Goal: Use online tool/utility: Utilize a website feature to perform a specific function

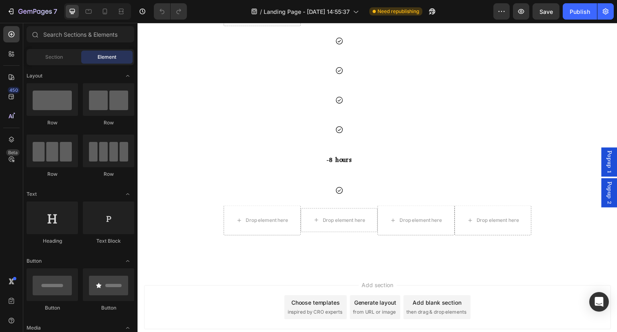
scroll to position [505, 0]
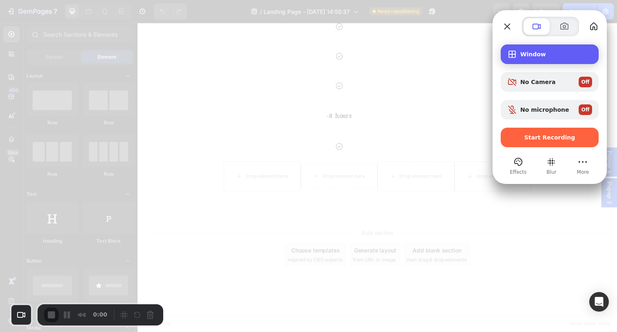
click at [548, 51] on span "Window" at bounding box center [557, 54] width 72 height 7
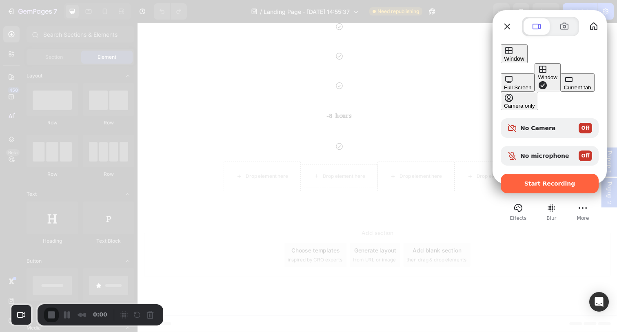
click at [564, 91] on div "Current tab" at bounding box center [577, 88] width 27 height 6
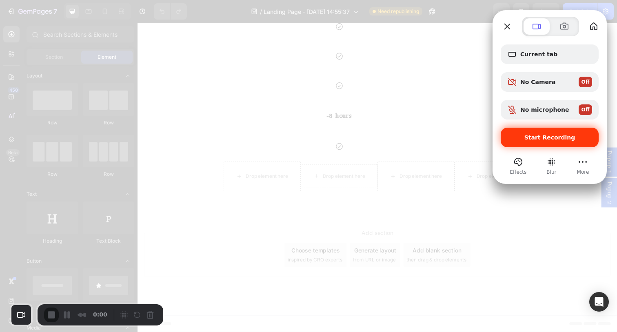
click at [521, 140] on span "Start Recording" at bounding box center [550, 137] width 85 height 7
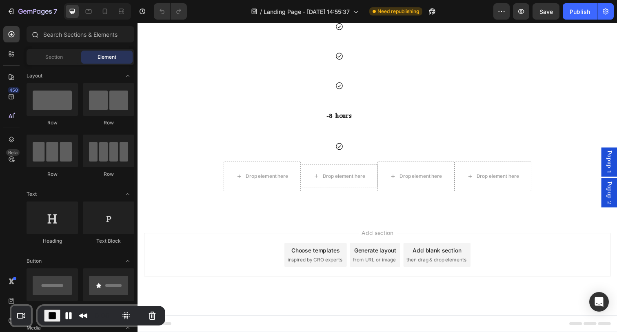
click at [42, 38] on div at bounding box center [35, 34] width 16 height 16
click at [74, 34] on input "text" at bounding box center [81, 34] width 108 height 16
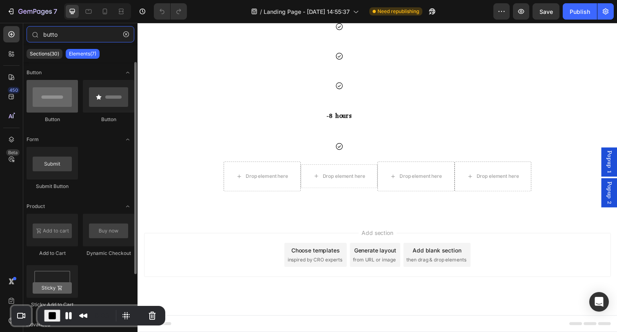
type input "butto"
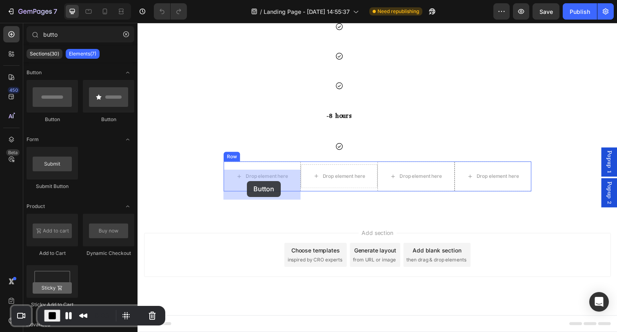
drag, startPoint x: 191, startPoint y: 109, endPoint x: 252, endPoint y: 180, distance: 93.8
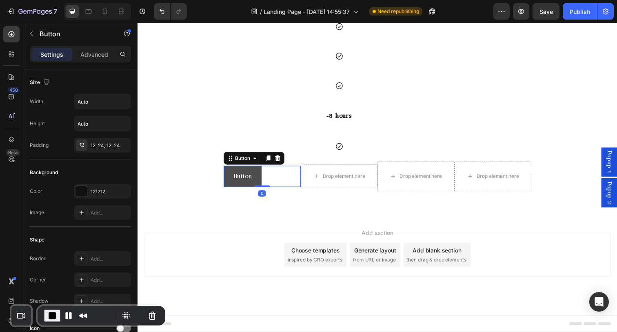
click at [261, 175] on button "Button" at bounding box center [244, 180] width 39 height 22
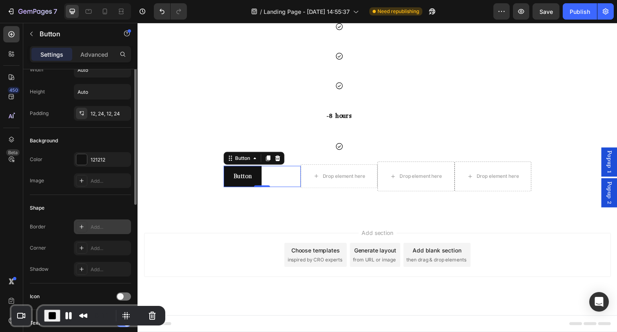
scroll to position [41, 0]
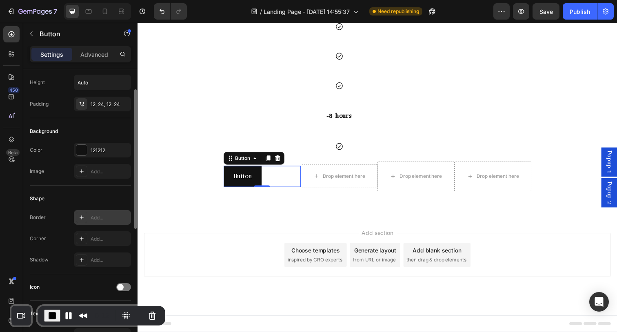
click at [100, 219] on div "Add..." at bounding box center [110, 217] width 38 height 7
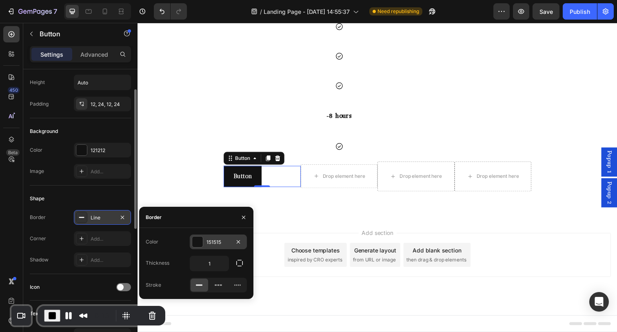
click at [224, 245] on div "151515" at bounding box center [219, 242] width 24 height 7
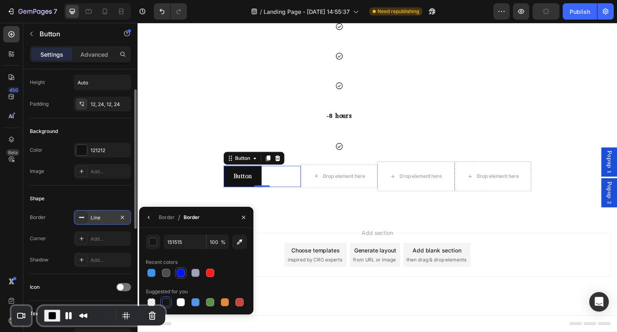
click at [183, 272] on div at bounding box center [181, 273] width 8 height 8
type input "0015FF"
click at [122, 153] on icon "button" at bounding box center [122, 150] width 7 height 7
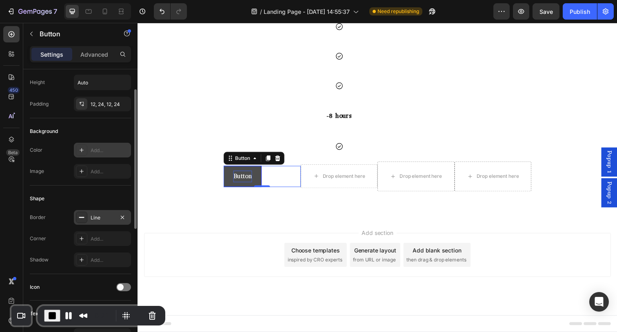
click at [248, 177] on p "Button" at bounding box center [244, 180] width 19 height 12
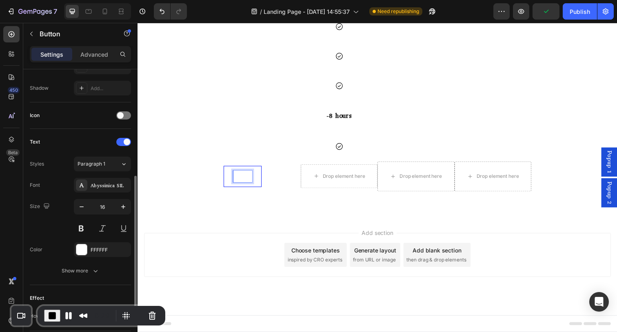
scroll to position [217, 0]
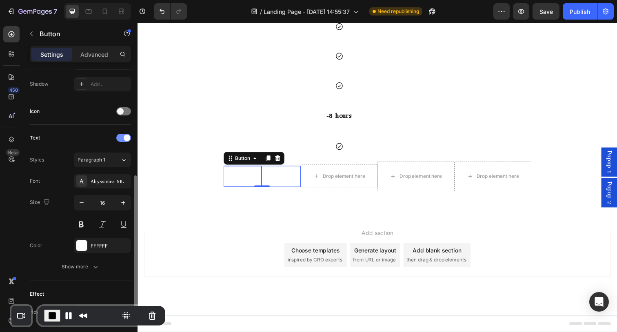
click at [124, 141] on div at bounding box center [123, 138] width 15 height 8
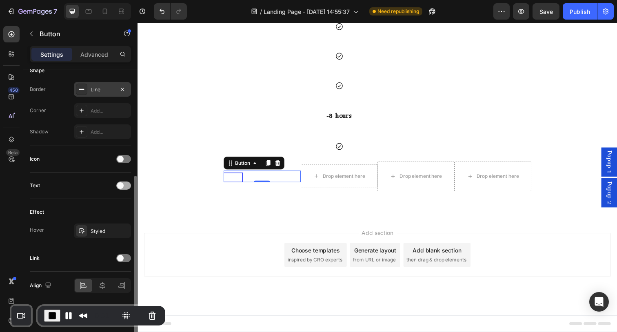
scroll to position [169, 0]
click at [124, 141] on div "Shape Border Line Corner Add... Shadow Add..." at bounding box center [80, 102] width 101 height 89
click at [119, 185] on span at bounding box center [120, 186] width 7 height 7
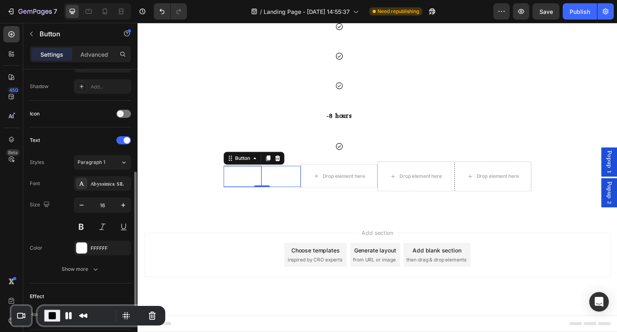
scroll to position [219, 0]
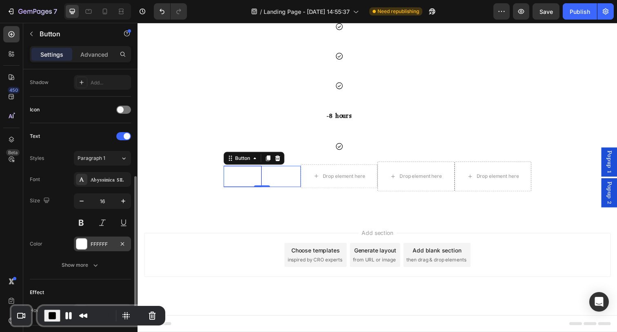
click at [86, 246] on div at bounding box center [81, 244] width 11 height 11
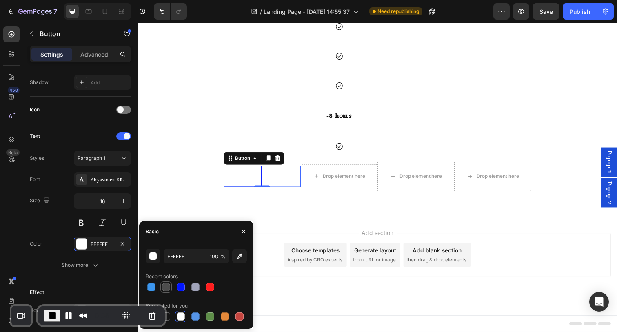
click at [165, 286] on div at bounding box center [166, 287] width 8 height 8
type input "4D4D4D"
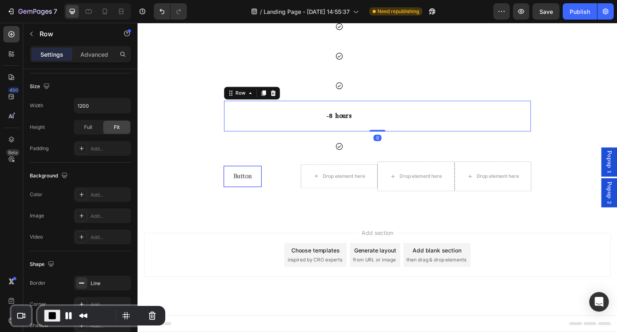
click at [280, 131] on div "But I must explain Text Block" at bounding box center [265, 117] width 78 height 31
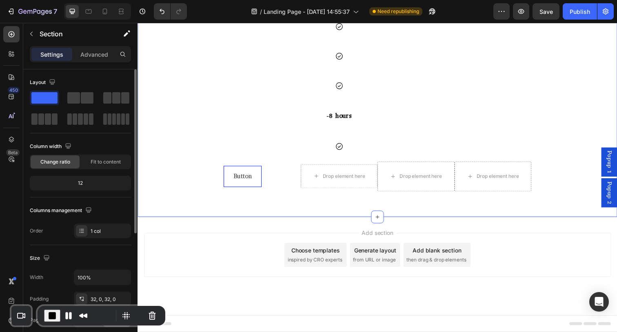
click at [282, 213] on div "Title Line Row Lorem ipsum vs. consectetur adipiscing Heading Drop element here…" at bounding box center [383, 56] width 490 height 330
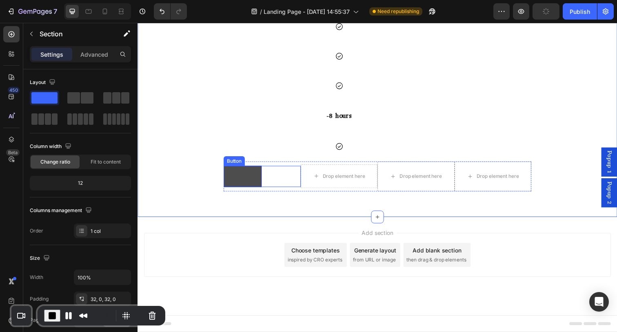
click at [246, 173] on button "Button" at bounding box center [244, 180] width 39 height 22
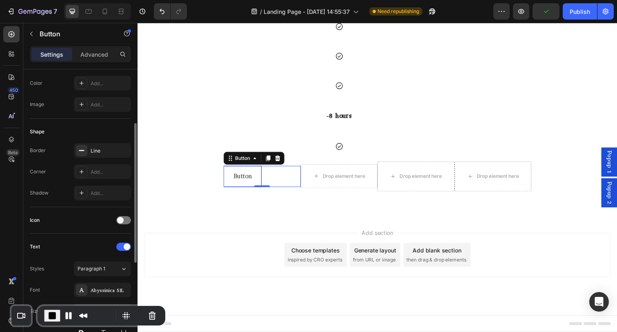
scroll to position [109, 0]
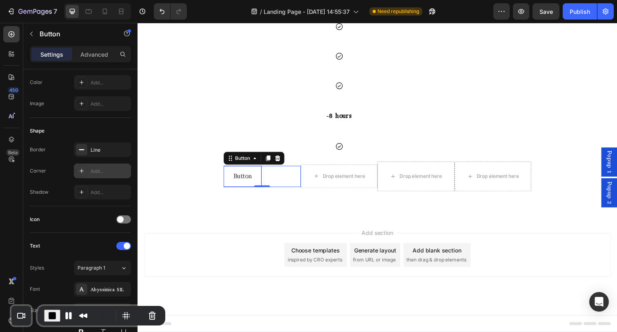
click at [109, 168] on div "Add..." at bounding box center [110, 171] width 38 height 7
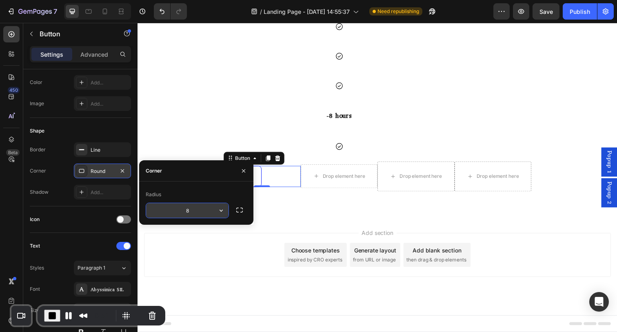
click at [225, 209] on icon "button" at bounding box center [221, 211] width 8 height 8
click at [244, 211] on button "button" at bounding box center [239, 210] width 15 height 15
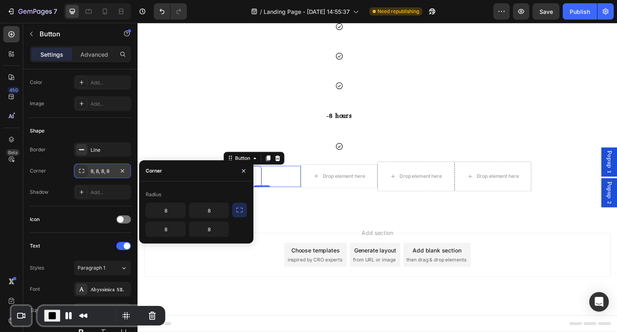
click at [202, 191] on div "Radius" at bounding box center [196, 194] width 101 height 13
drag, startPoint x: 244, startPoint y: 171, endPoint x: 10, endPoint y: 152, distance: 234.7
click at [244, 171] on icon "button" at bounding box center [244, 171] width 7 height 7
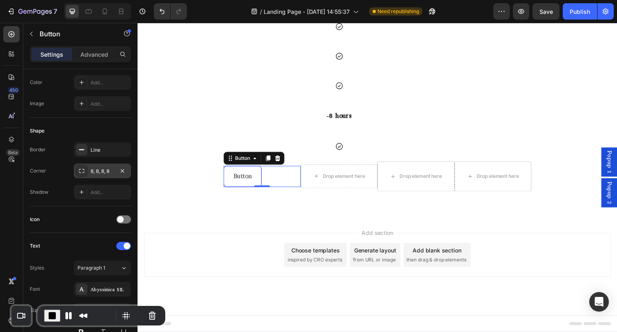
click at [108, 173] on div "8, 8, 8, 8" at bounding box center [103, 171] width 24 height 7
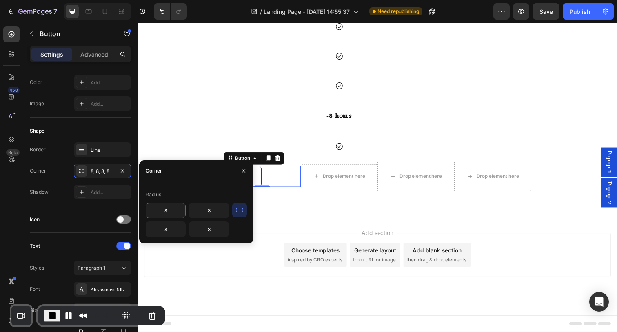
click at [240, 206] on icon "button" at bounding box center [240, 210] width 8 height 8
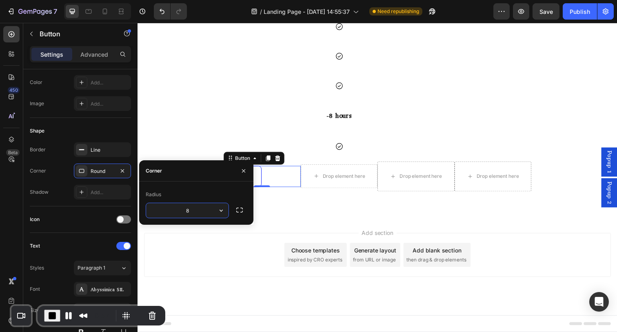
click at [198, 207] on input "8" at bounding box center [187, 210] width 82 height 15
type input "25"
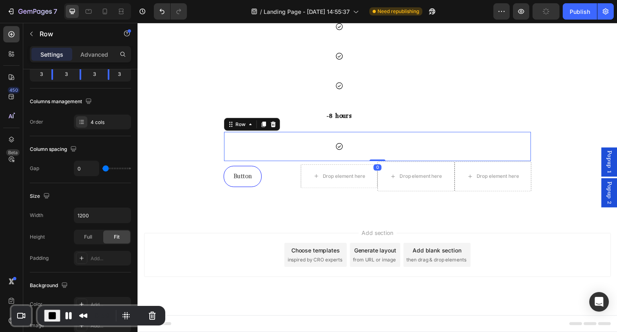
click at [265, 137] on div "But I must explain Text Block" at bounding box center [265, 149] width 78 height 30
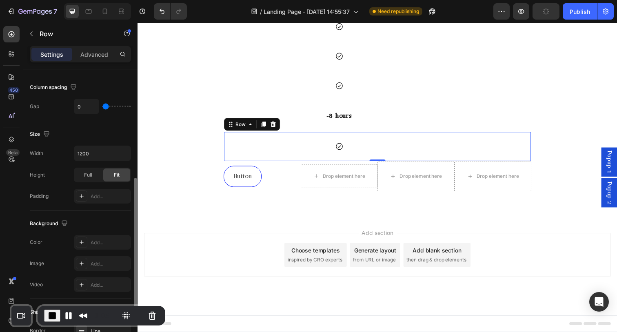
scroll to position [189, 0]
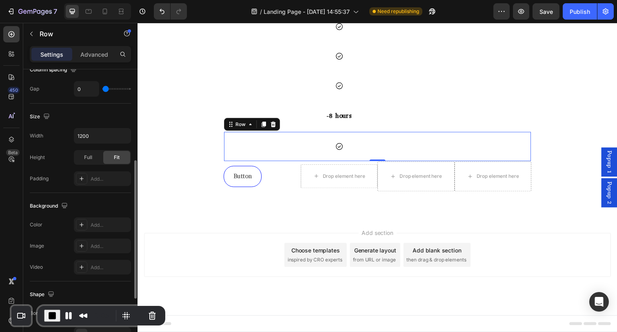
click at [52, 314] on span "End Recording" at bounding box center [52, 316] width 10 height 10
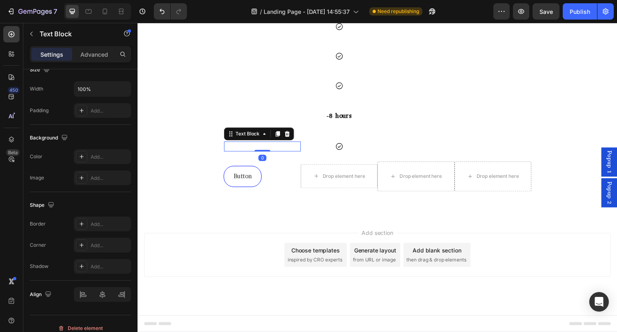
click at [256, 148] on p "But I must explain" at bounding box center [264, 149] width 57 height 9
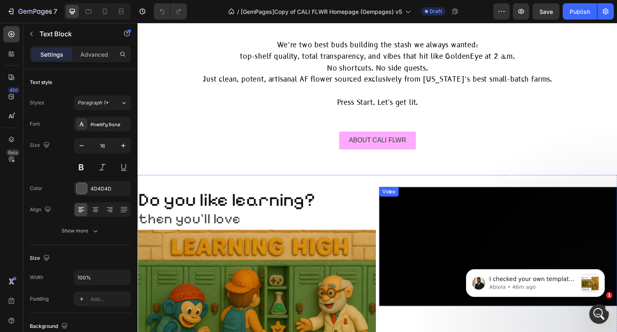
scroll to position [2707, 0]
